Goal: Information Seeking & Learning: Check status

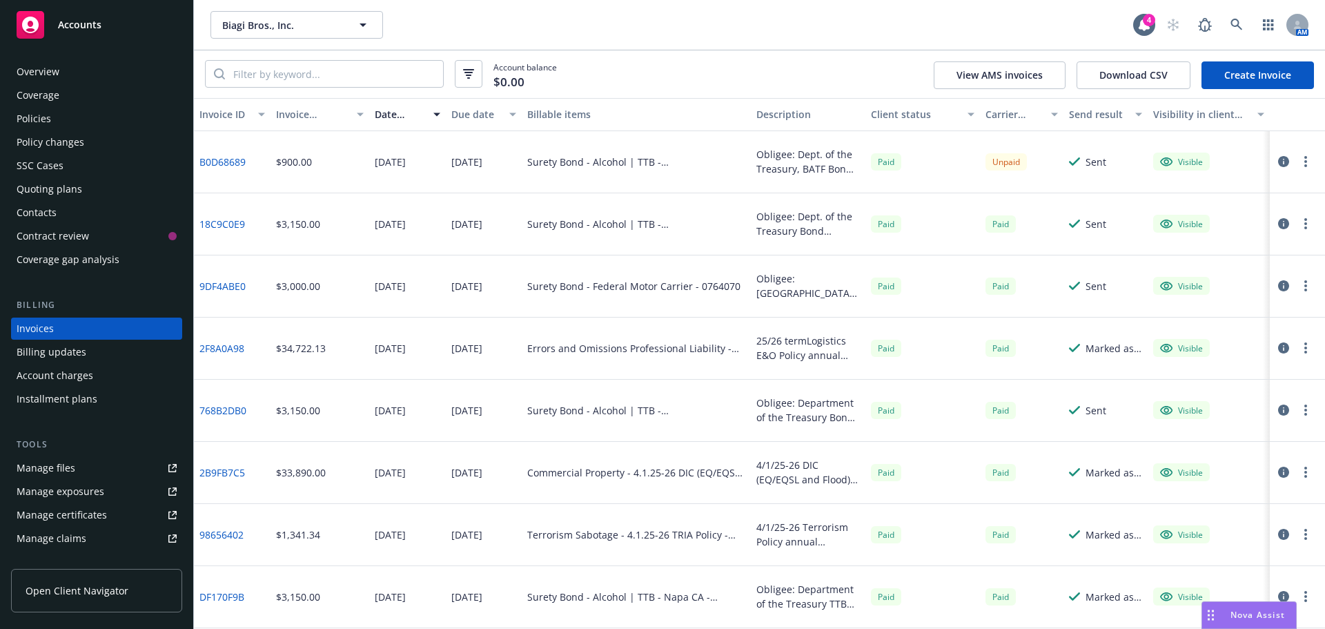
click at [57, 185] on div "Quoting plans" at bounding box center [50, 189] width 66 height 22
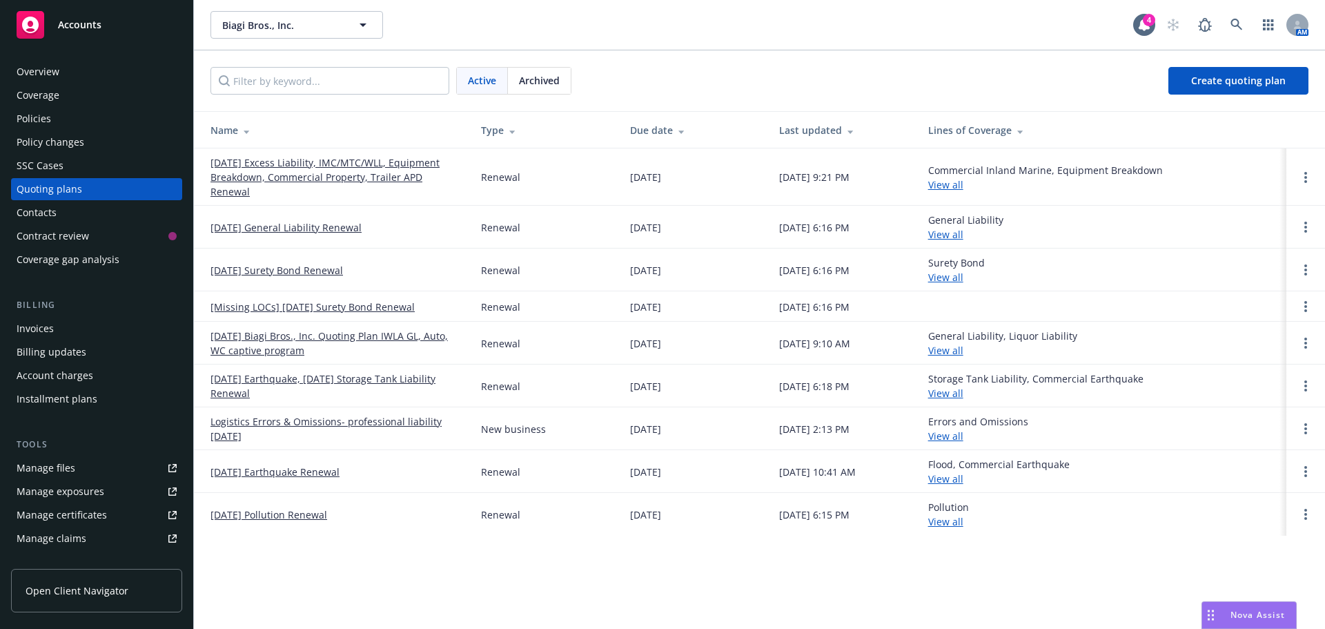
click at [534, 83] on span "Archived" at bounding box center [539, 80] width 41 height 14
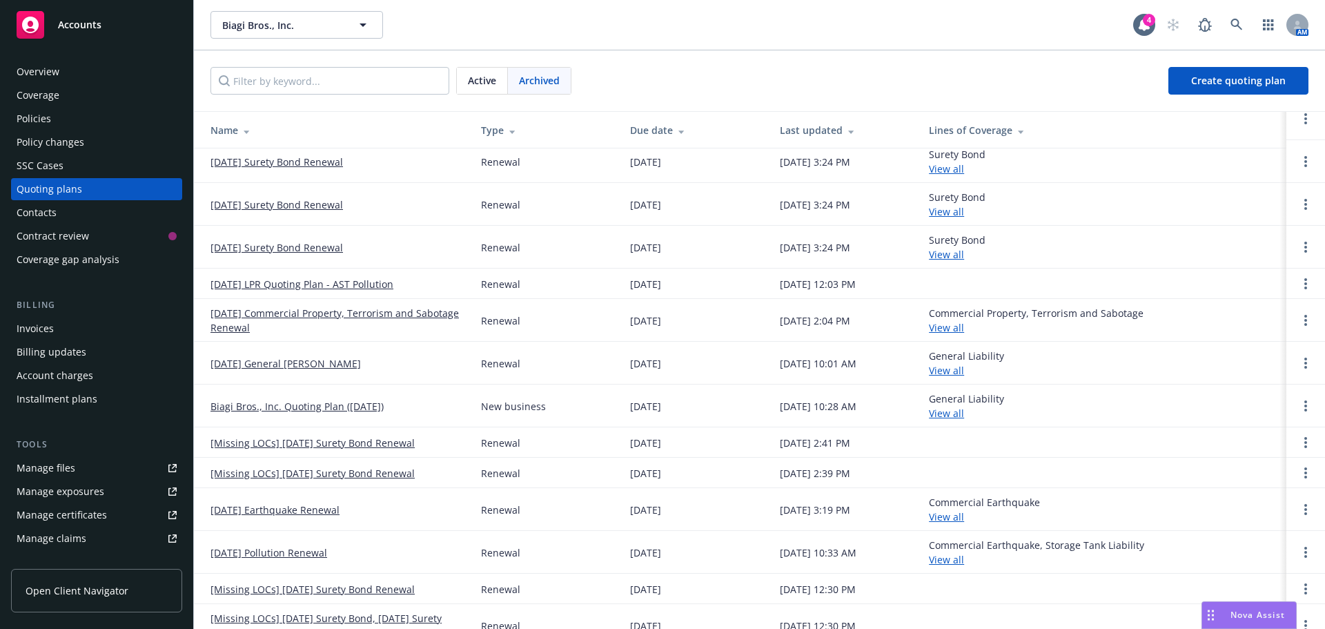
scroll to position [138, 0]
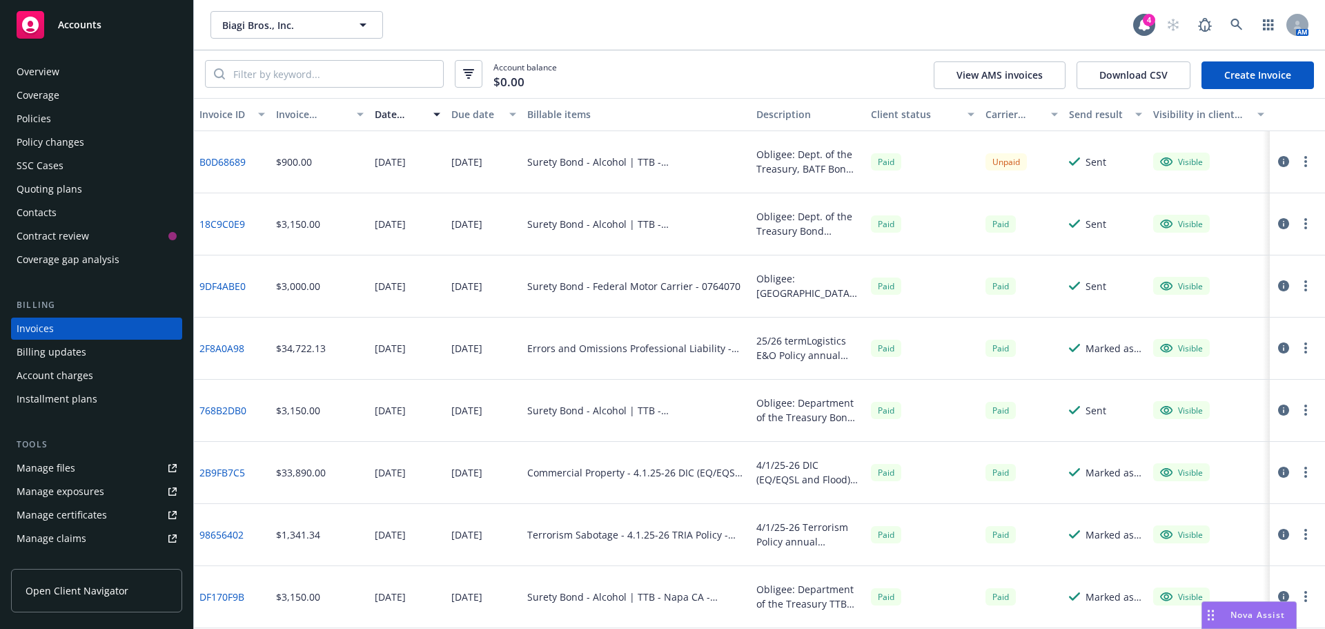
click at [53, 188] on div "Quoting plans" at bounding box center [50, 189] width 66 height 22
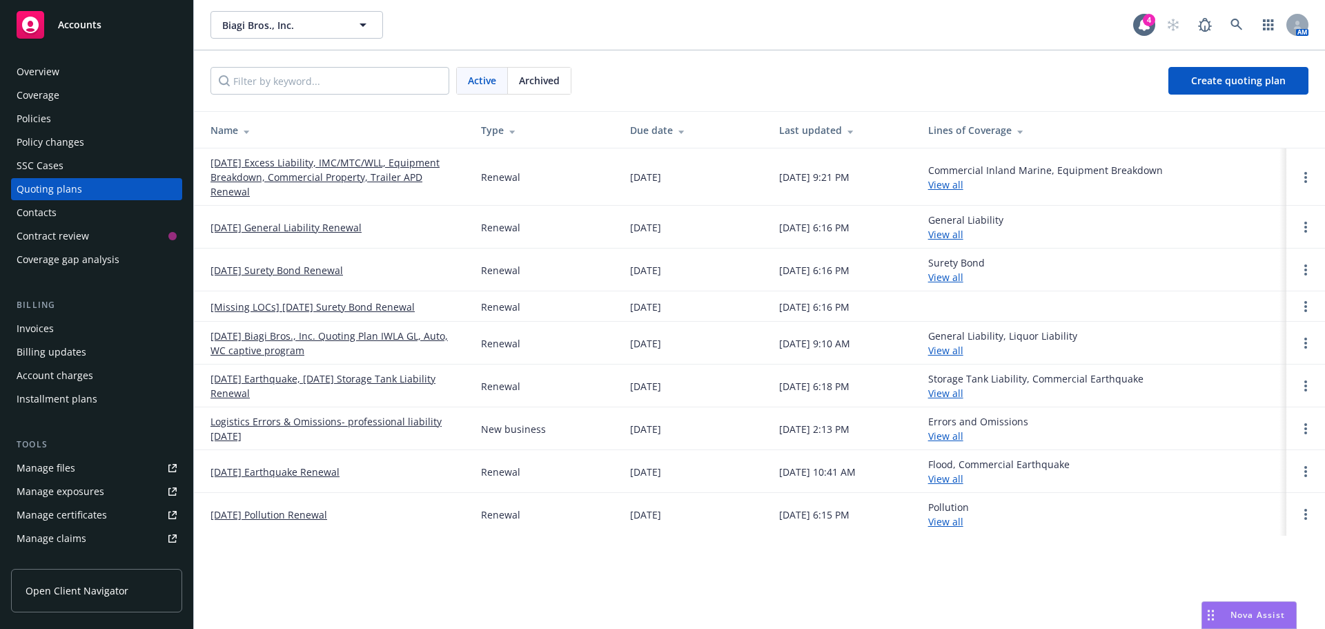
click at [318, 175] on link "[DATE] Excess Liability, IMC/MTC/WLL, Equipment Breakdown, Commercial Property,…" at bounding box center [334, 176] width 248 height 43
